Goal: Transaction & Acquisition: Purchase product/service

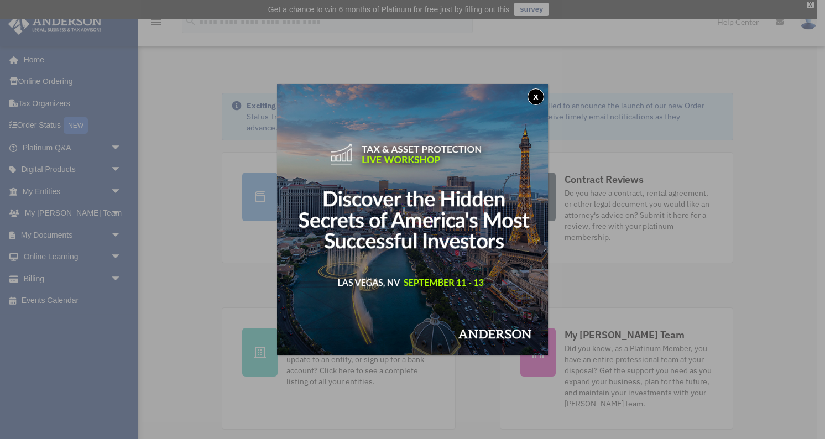
click at [532, 93] on button "x" at bounding box center [535, 96] width 17 height 17
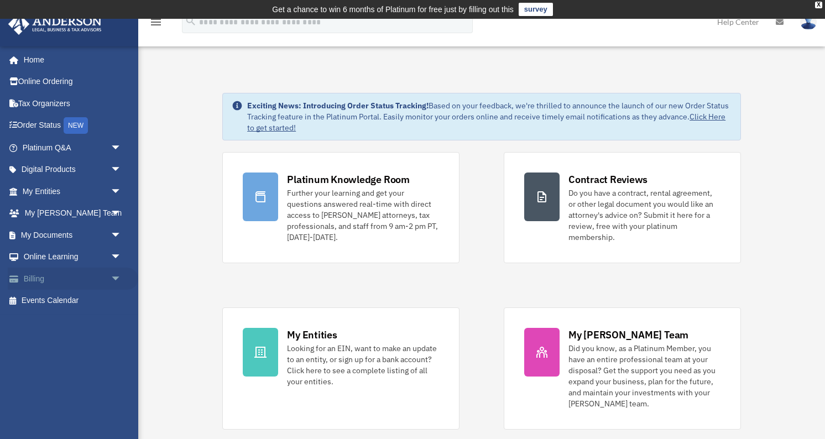
click at [42, 275] on link "Billing arrow_drop_down" at bounding box center [73, 279] width 130 height 22
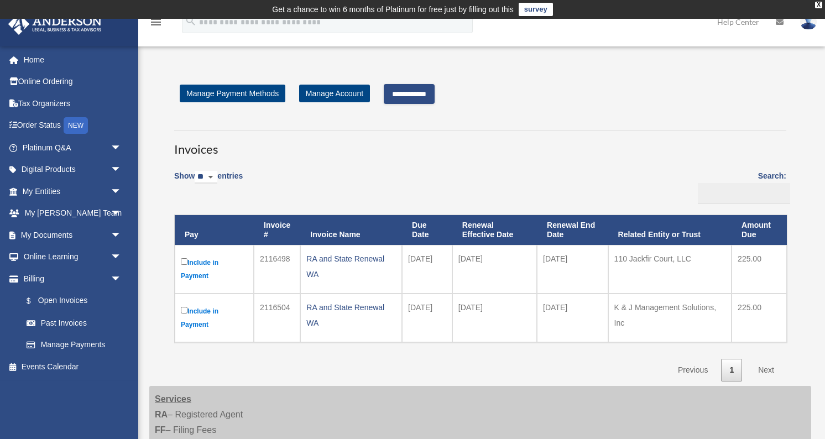
click at [769, 368] on link "Next" at bounding box center [766, 370] width 33 height 23
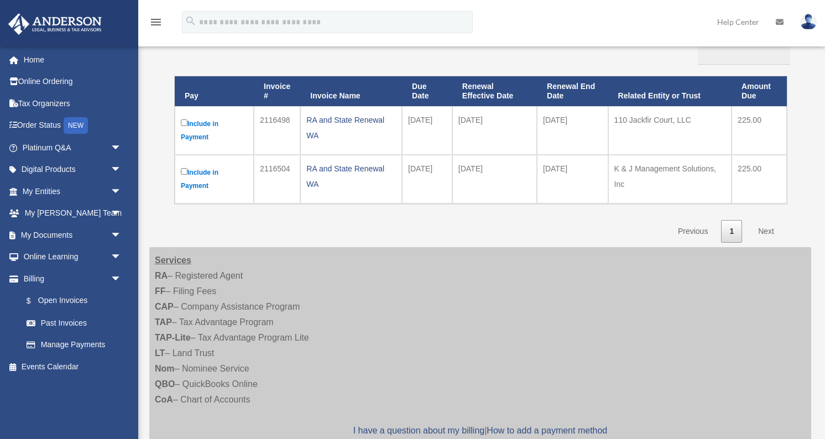
scroll to position [145, 0]
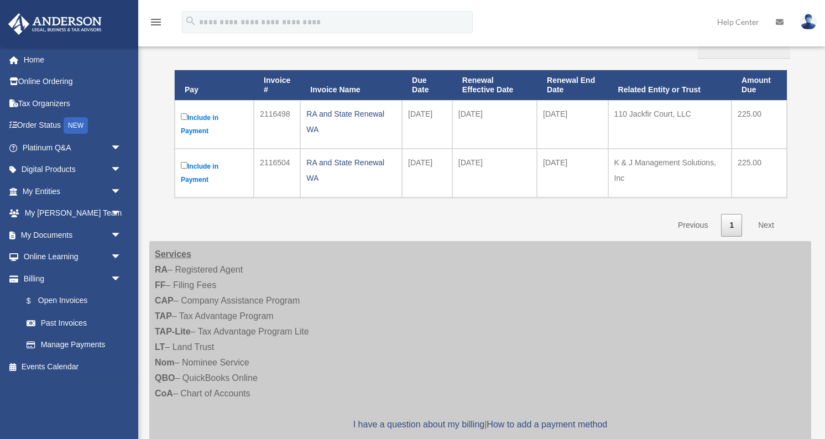
click at [762, 222] on link "Next" at bounding box center [766, 225] width 33 height 23
click at [698, 223] on link "Previous" at bounding box center [693, 225] width 46 height 23
click at [765, 222] on link "Next" at bounding box center [766, 225] width 33 height 23
click at [209, 165] on label "Include in Payment" at bounding box center [214, 173] width 67 height 27
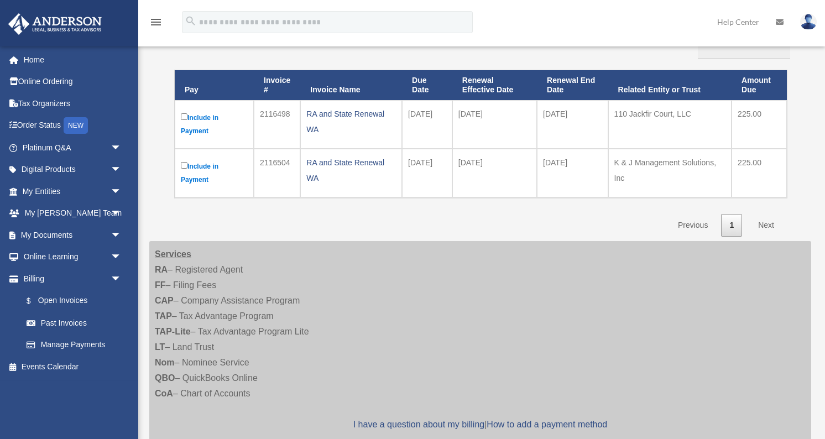
click at [209, 165] on label "Include in Payment" at bounding box center [214, 173] width 67 height 27
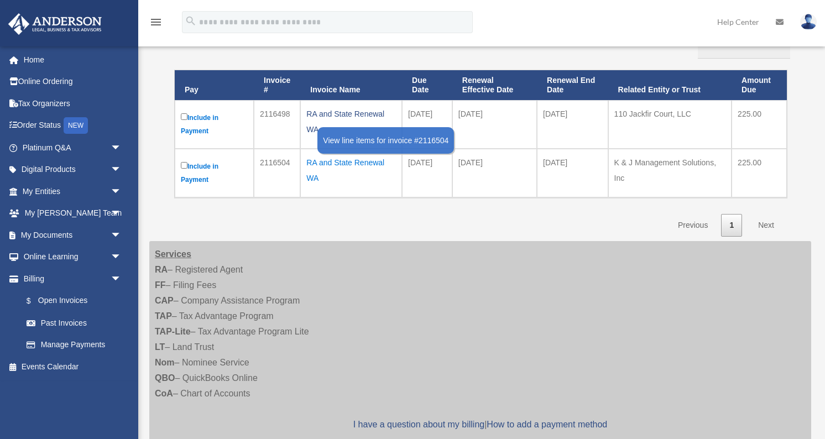
click at [342, 160] on div "RA and State Renewal WA" at bounding box center [351, 170] width 90 height 31
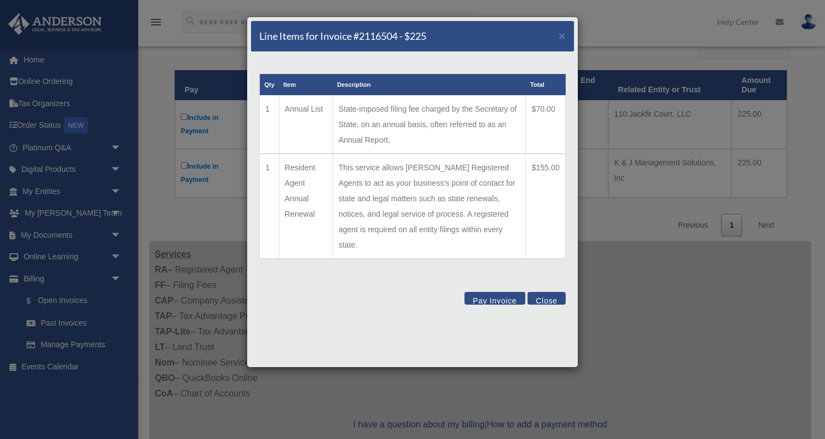
click at [496, 292] on button "Pay Invoice" at bounding box center [494, 298] width 61 height 13
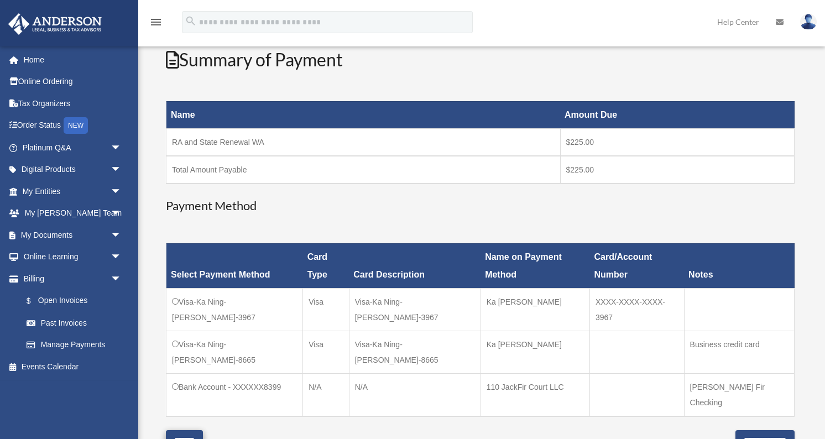
click at [190, 430] on input "*******" at bounding box center [184, 440] width 37 height 20
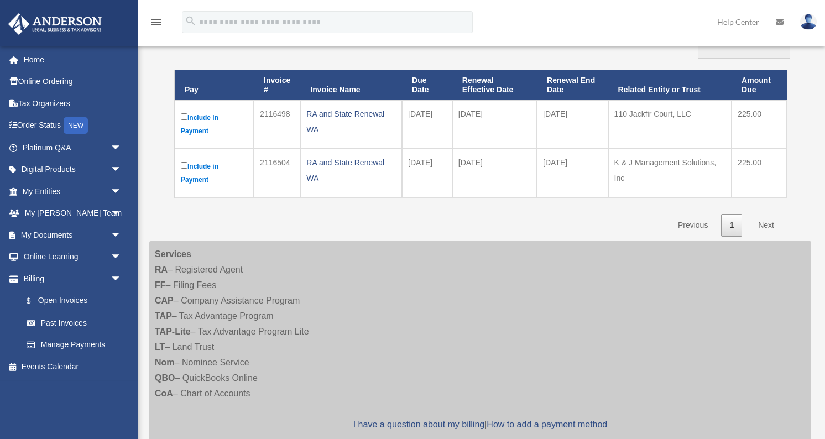
click at [769, 221] on link "Next" at bounding box center [766, 225] width 33 height 23
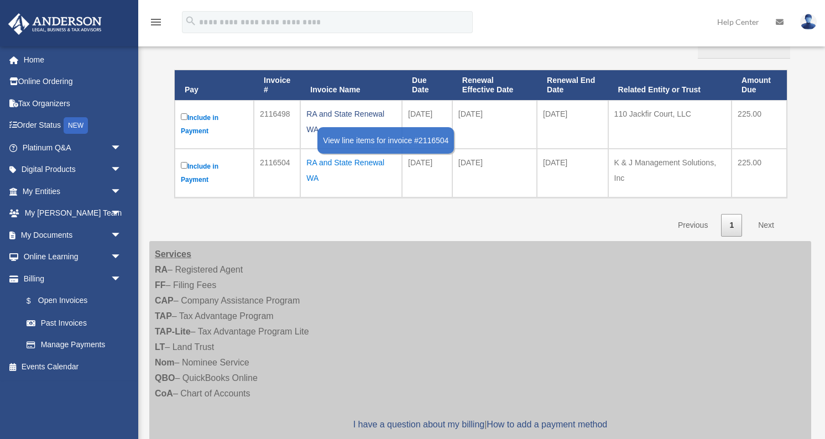
click at [374, 158] on div "RA and State Renewal WA" at bounding box center [351, 170] width 90 height 31
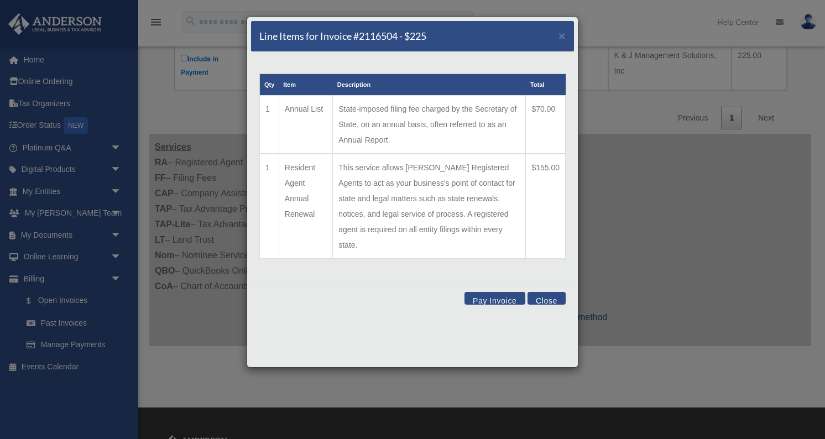
scroll to position [252, 0]
click at [491, 292] on button "Pay Invoice" at bounding box center [494, 298] width 61 height 13
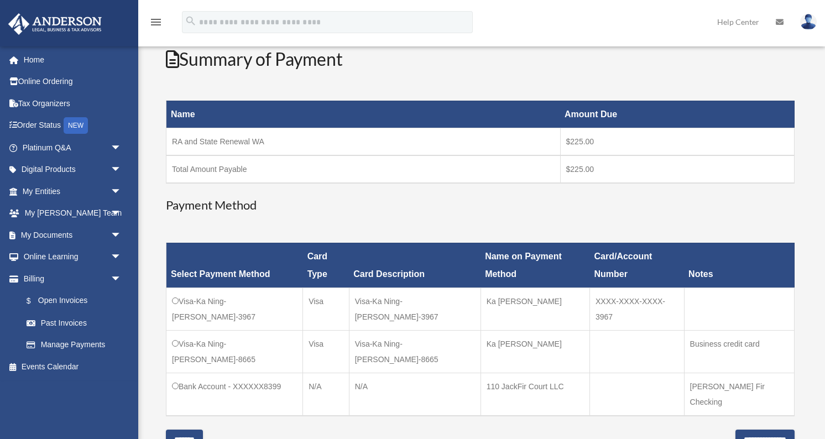
scroll to position [144, 0]
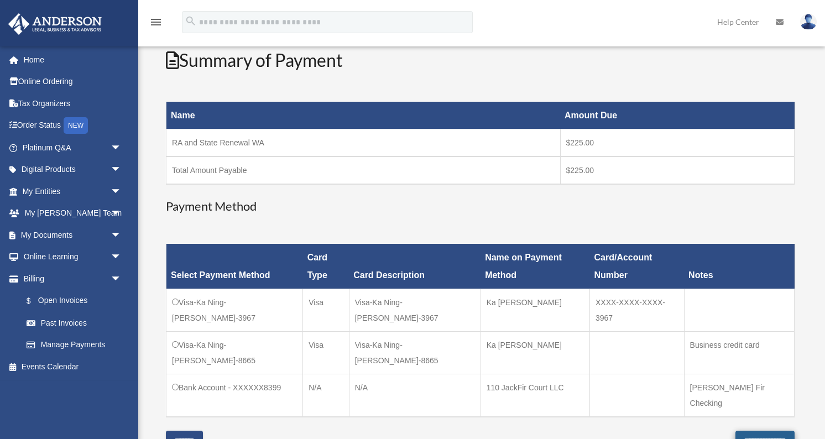
click at [739, 431] on input "**********" at bounding box center [764, 441] width 59 height 20
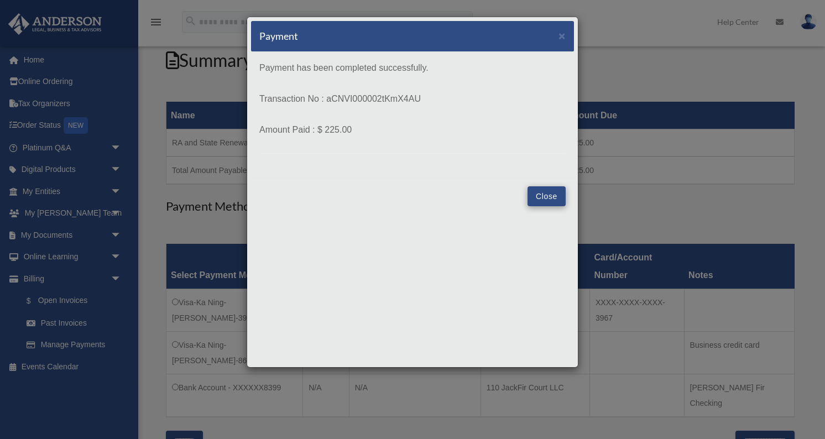
click at [556, 201] on button "Close" at bounding box center [546, 196] width 38 height 20
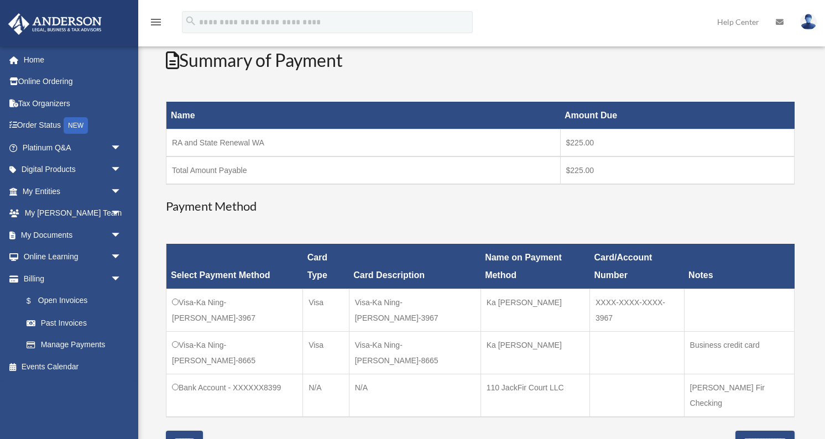
click at [545, 198] on h3 "Payment Method" at bounding box center [480, 206] width 629 height 17
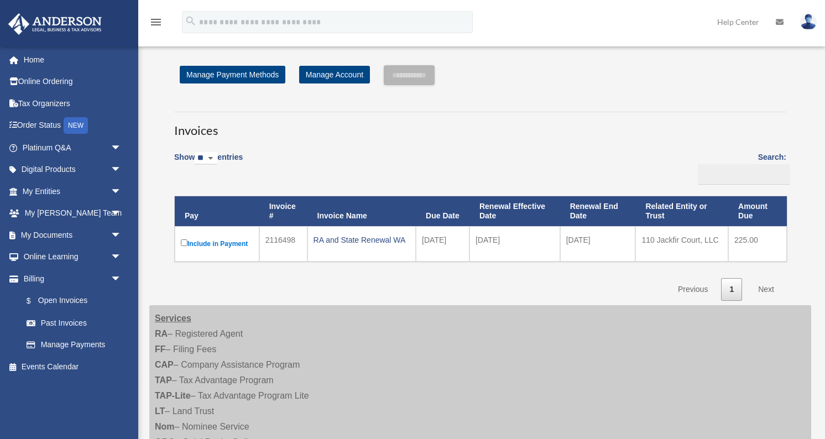
scroll to position [144, 0]
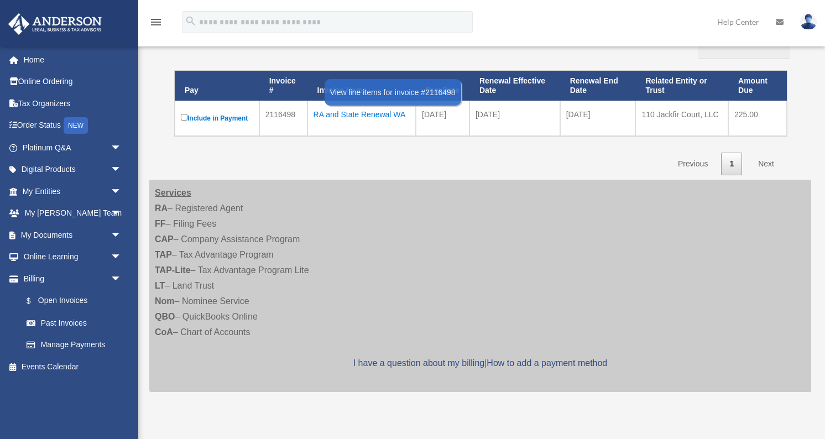
click at [346, 113] on div "RA and State Renewal WA" at bounding box center [361, 114] width 96 height 15
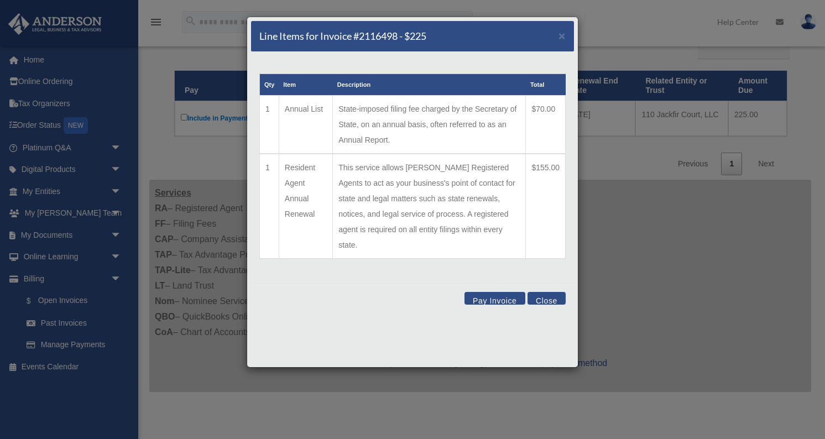
click at [503, 292] on button "Pay Invoice" at bounding box center [494, 298] width 61 height 13
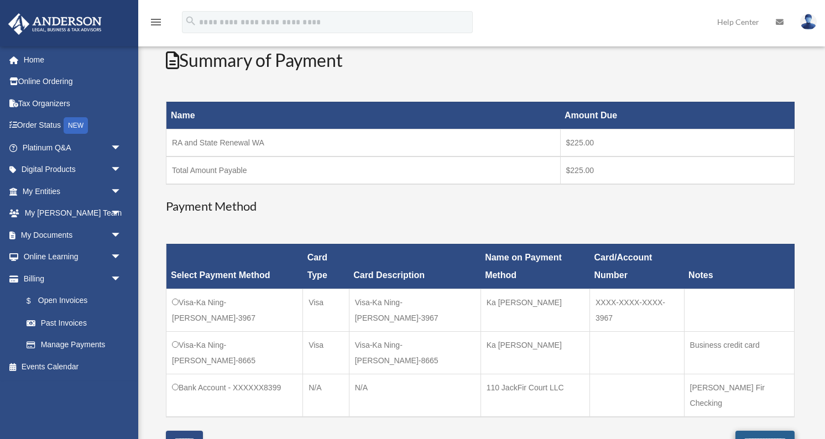
click at [735, 431] on input "**********" at bounding box center [764, 441] width 59 height 20
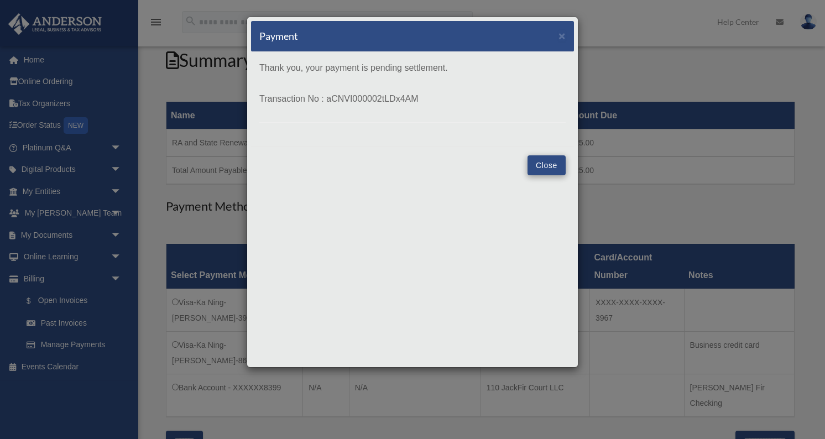
click at [547, 166] on button "Close" at bounding box center [546, 165] width 38 height 20
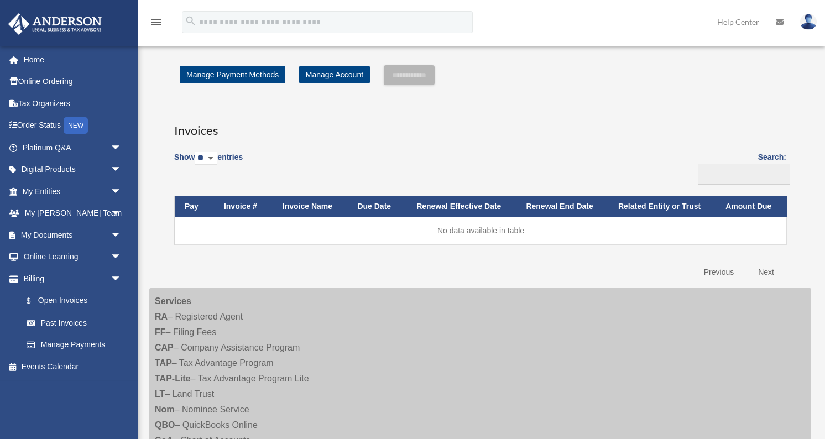
scroll to position [144, 0]
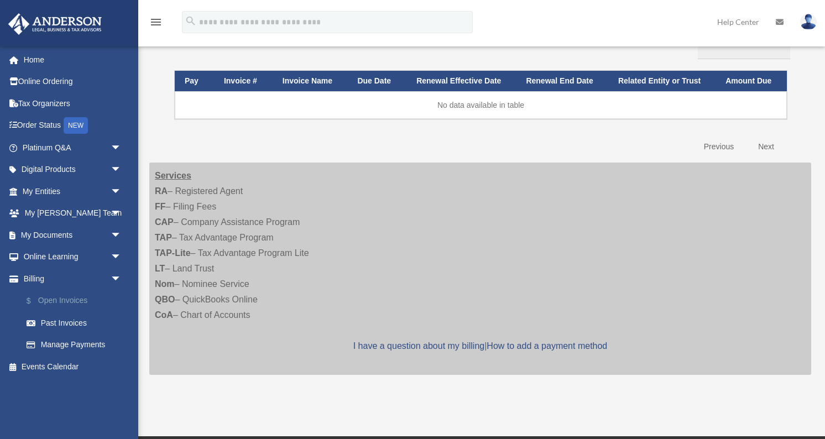
click at [74, 297] on link "$ Open Invoices" at bounding box center [76, 301] width 123 height 23
